Goal: Task Accomplishment & Management: Use online tool/utility

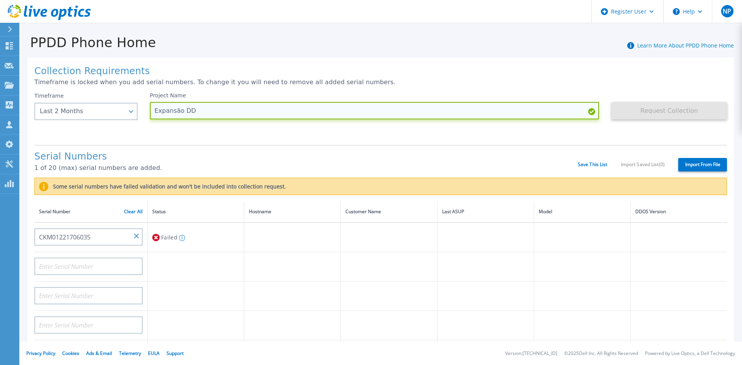
click at [181, 112] on input "Expansão DD" at bounding box center [375, 110] width 450 height 17
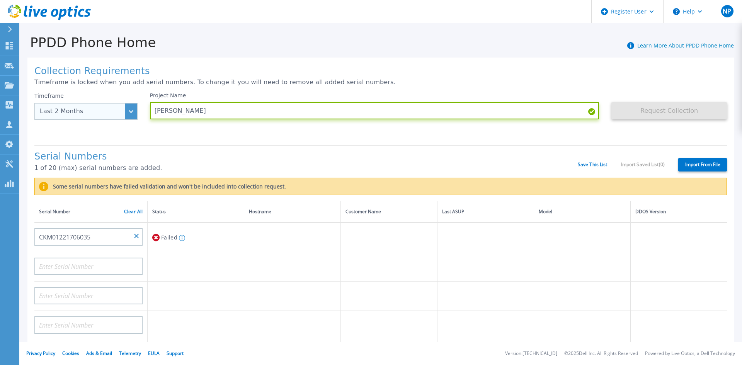
type input "[PERSON_NAME]"
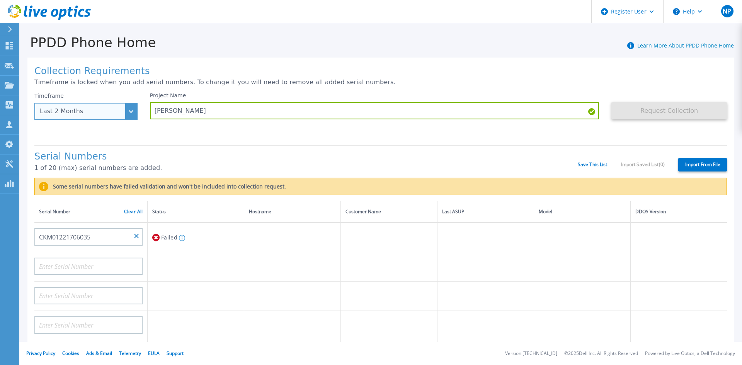
click at [125, 113] on div "Last 2 Months" at bounding box center [85, 111] width 103 height 17
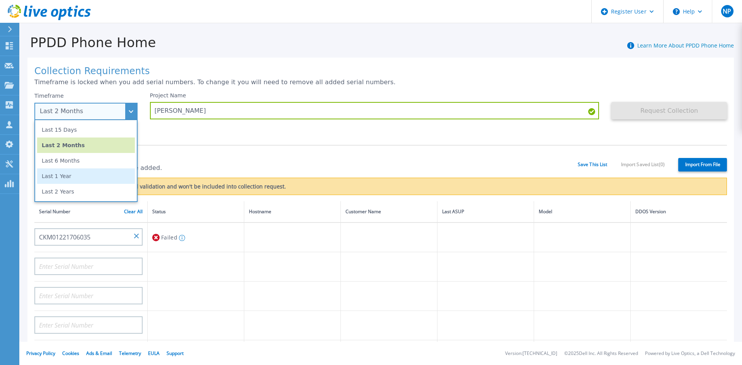
click at [62, 180] on li "Last 1 Year" at bounding box center [86, 176] width 98 height 15
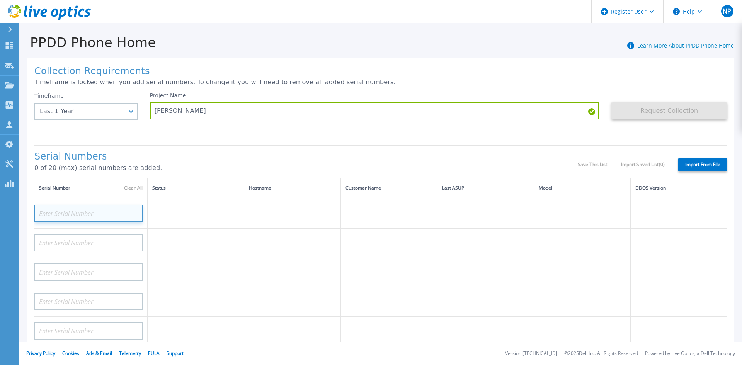
click at [83, 216] on input at bounding box center [88, 213] width 108 height 17
paste input "CKM00183501564"
type input "CKM00183501564"
click at [197, 127] on div "Project Name [PERSON_NAME]" at bounding box center [381, 115] width 462 height 46
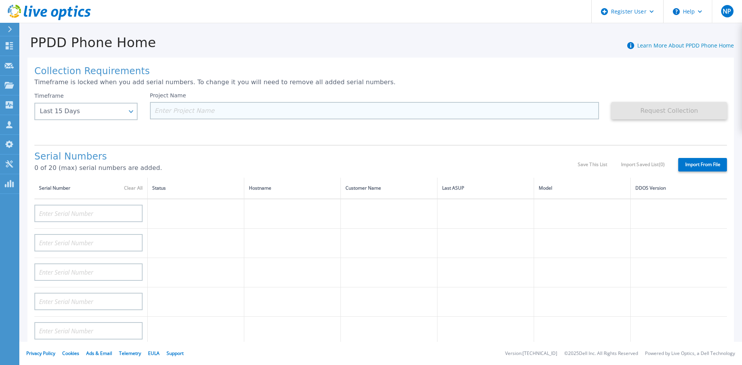
click at [183, 113] on input at bounding box center [375, 110] width 450 height 17
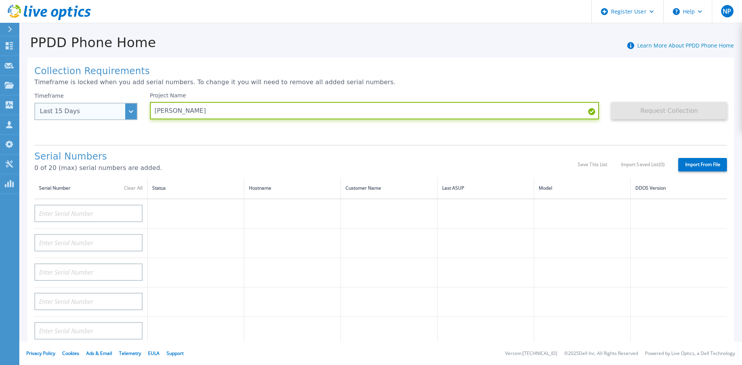
type input "[PERSON_NAME]"
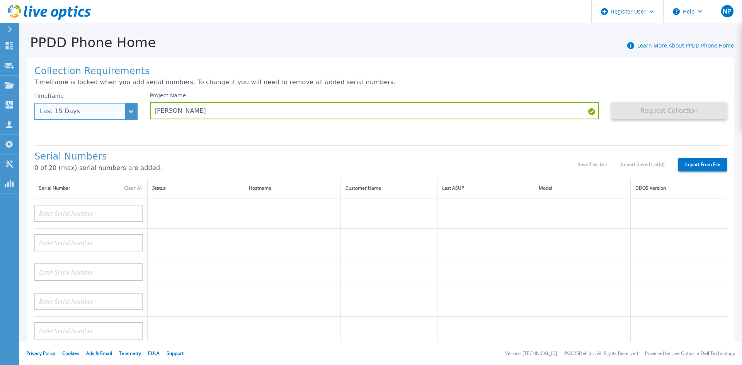
click at [118, 116] on div "Last 15 Days" at bounding box center [85, 111] width 103 height 17
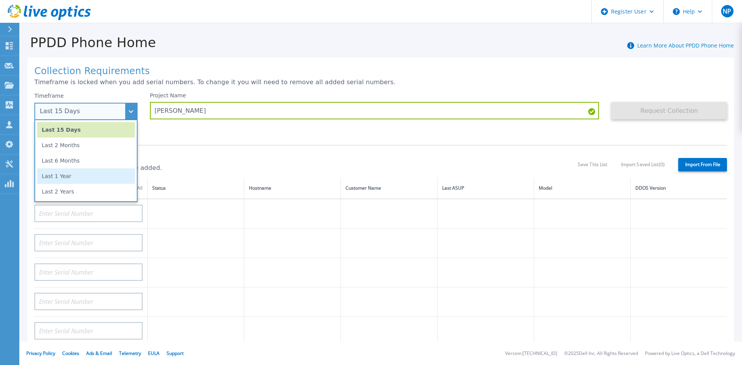
click at [68, 181] on li "Last 1 Year" at bounding box center [86, 176] width 98 height 15
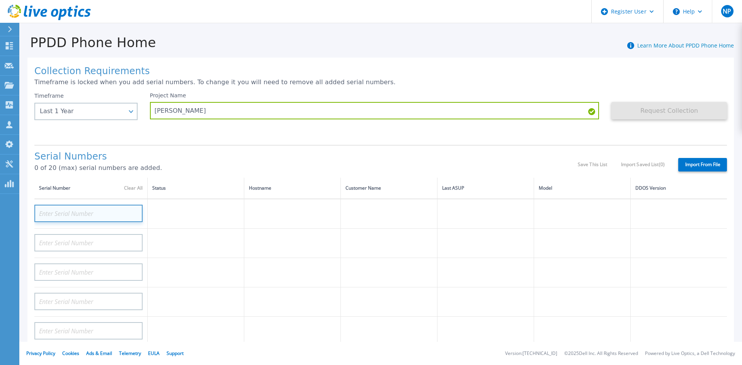
click at [90, 213] on input at bounding box center [88, 213] width 108 height 17
paste input "CKM00183501564"
type input "CKM00183501564"
click at [186, 131] on div "Project Name [PERSON_NAME]" at bounding box center [381, 115] width 462 height 46
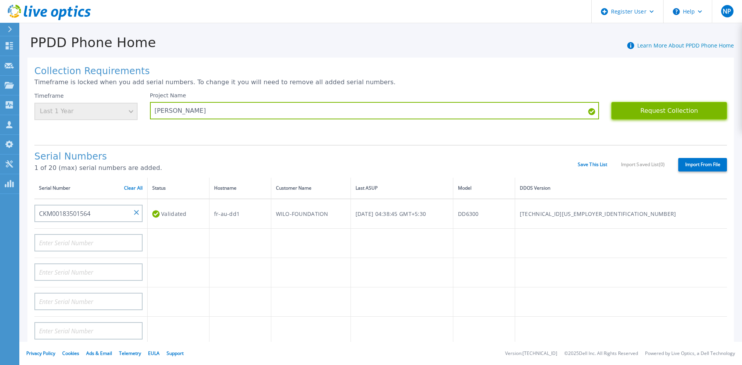
click at [645, 114] on button "Request Collection" at bounding box center [670, 110] width 116 height 17
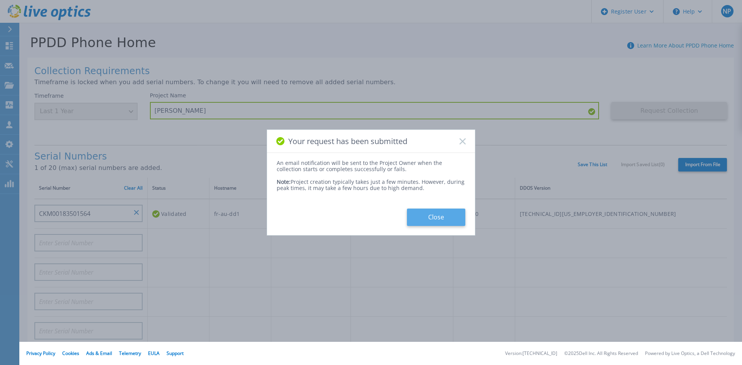
click at [441, 217] on button "Close" at bounding box center [436, 217] width 58 height 17
